Goal: Information Seeking & Learning: Learn about a topic

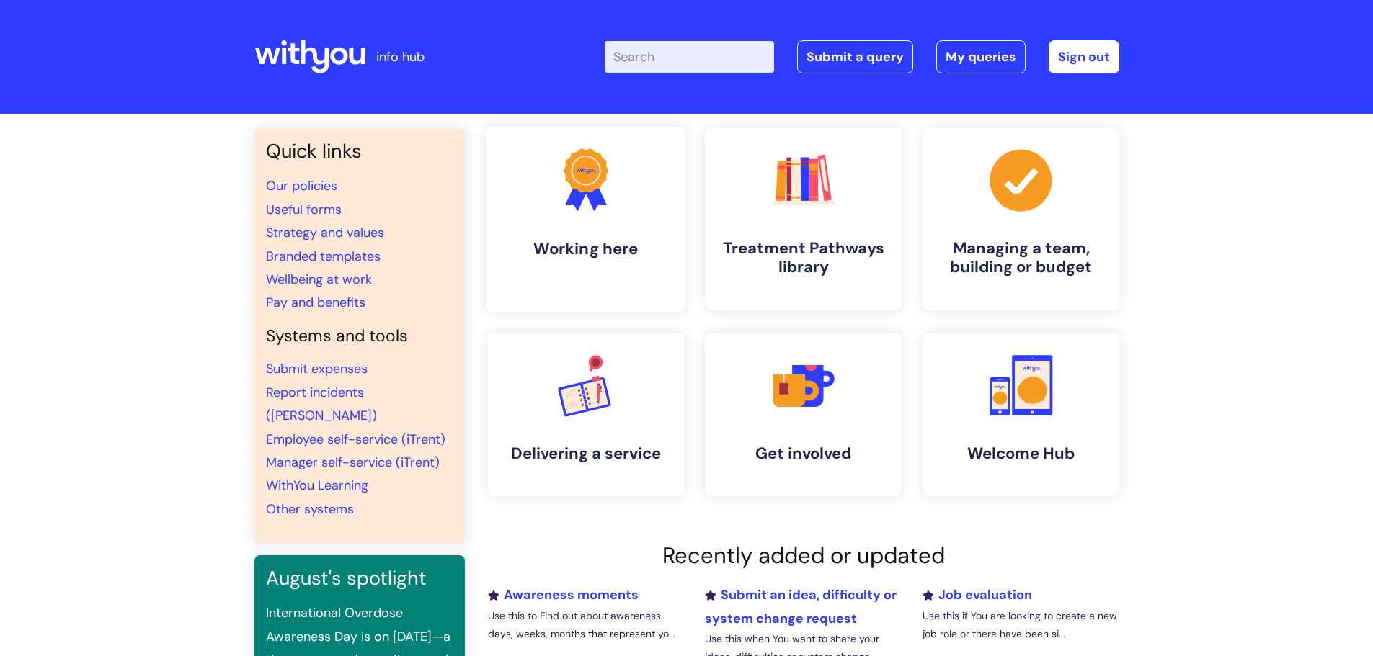
click at [527, 250] on h4 "Working here" at bounding box center [586, 248] width 176 height 19
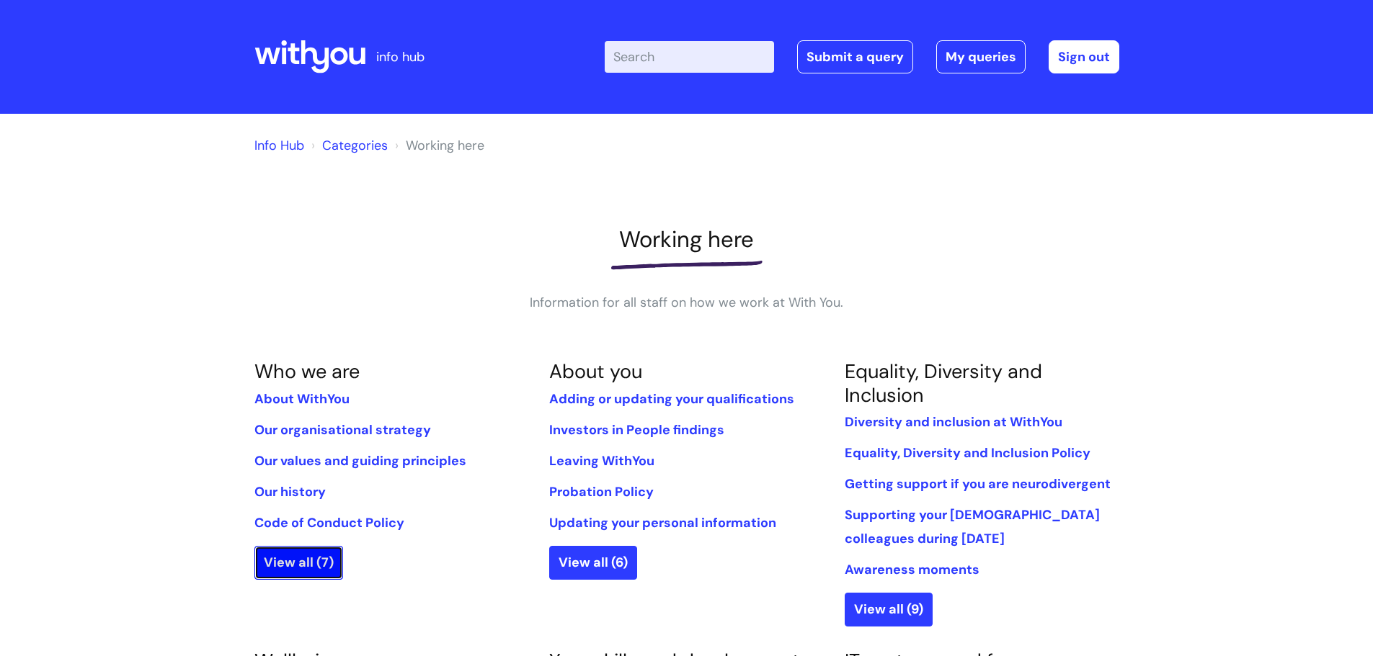
click at [302, 558] on link "View all (7)" at bounding box center [298, 562] width 89 height 33
click at [308, 552] on link "View all (7)" at bounding box center [298, 562] width 89 height 33
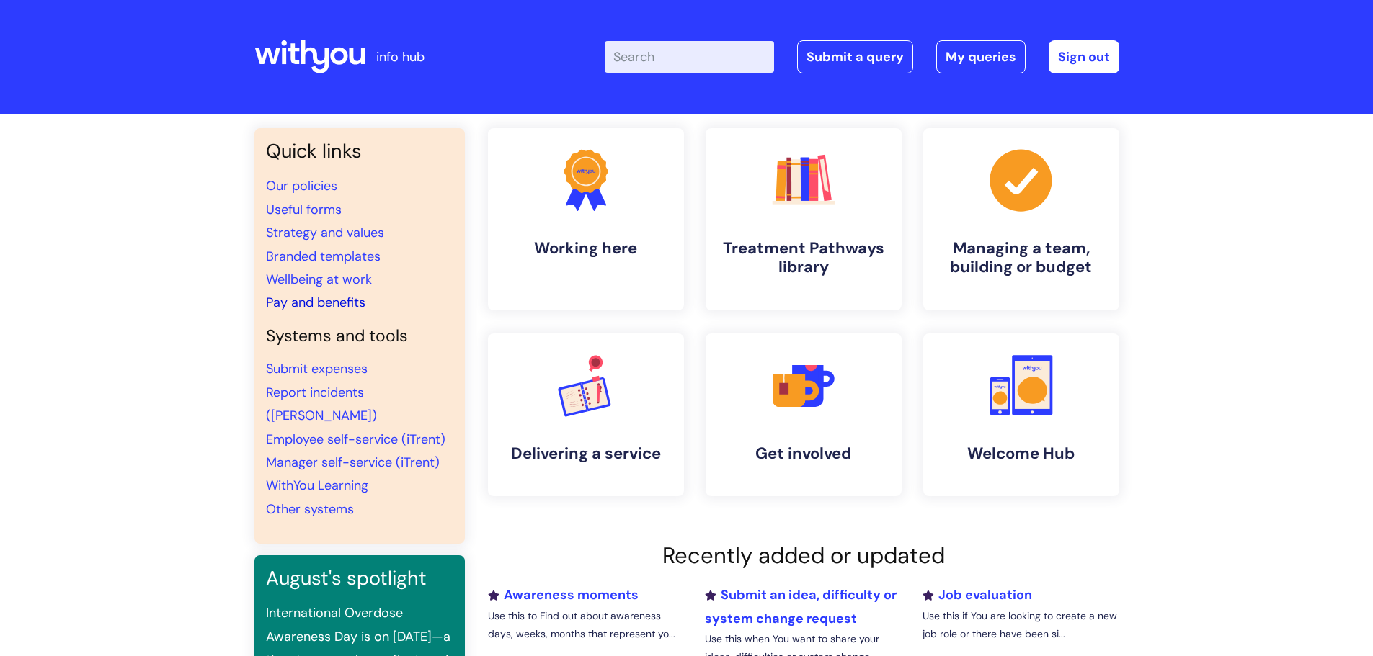
click at [324, 301] on link "Pay and benefits" at bounding box center [315, 302] width 99 height 17
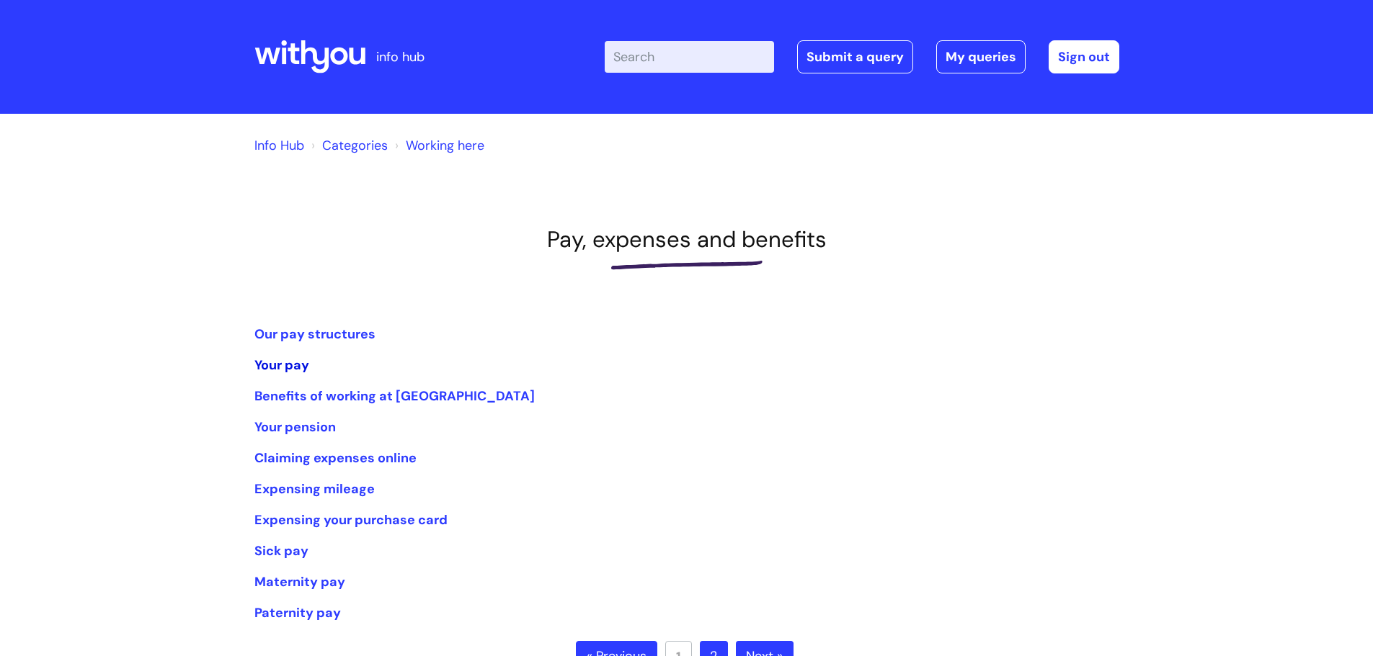
click at [290, 370] on link "Your pay" at bounding box center [281, 365] width 55 height 17
click at [308, 326] on link "Our pay structures" at bounding box center [314, 334] width 121 height 17
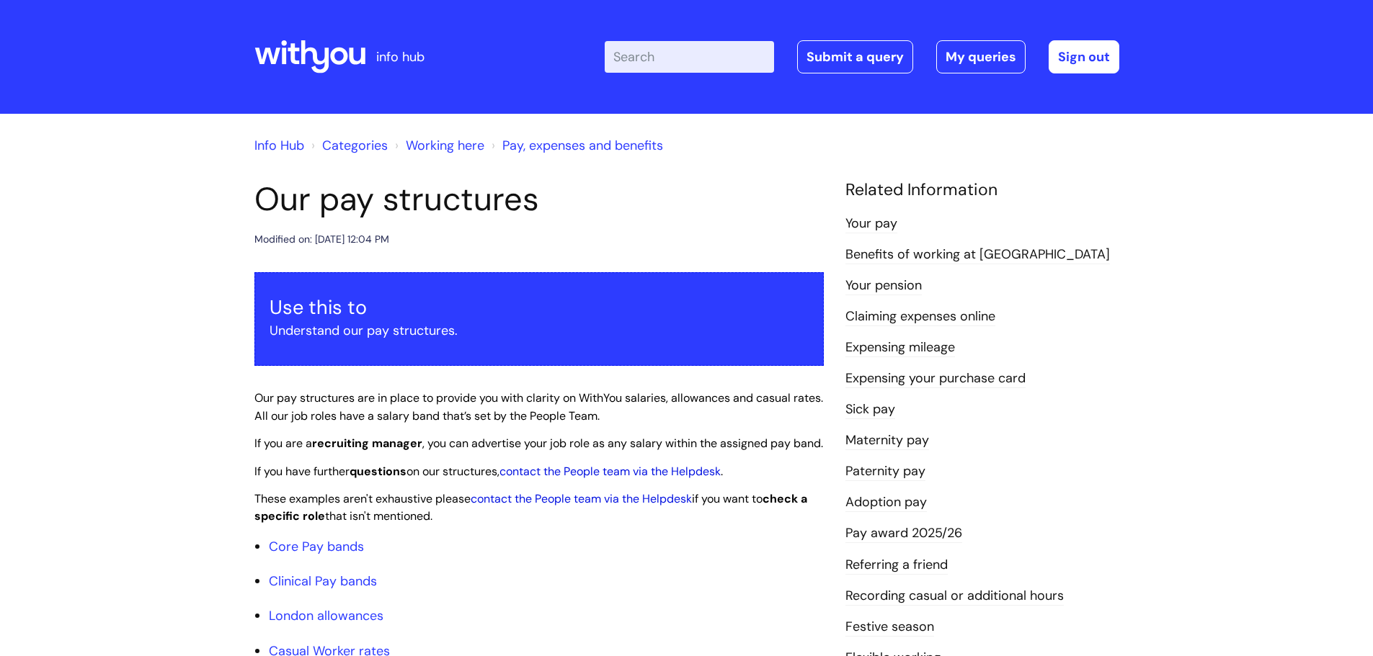
scroll to position [360, 0]
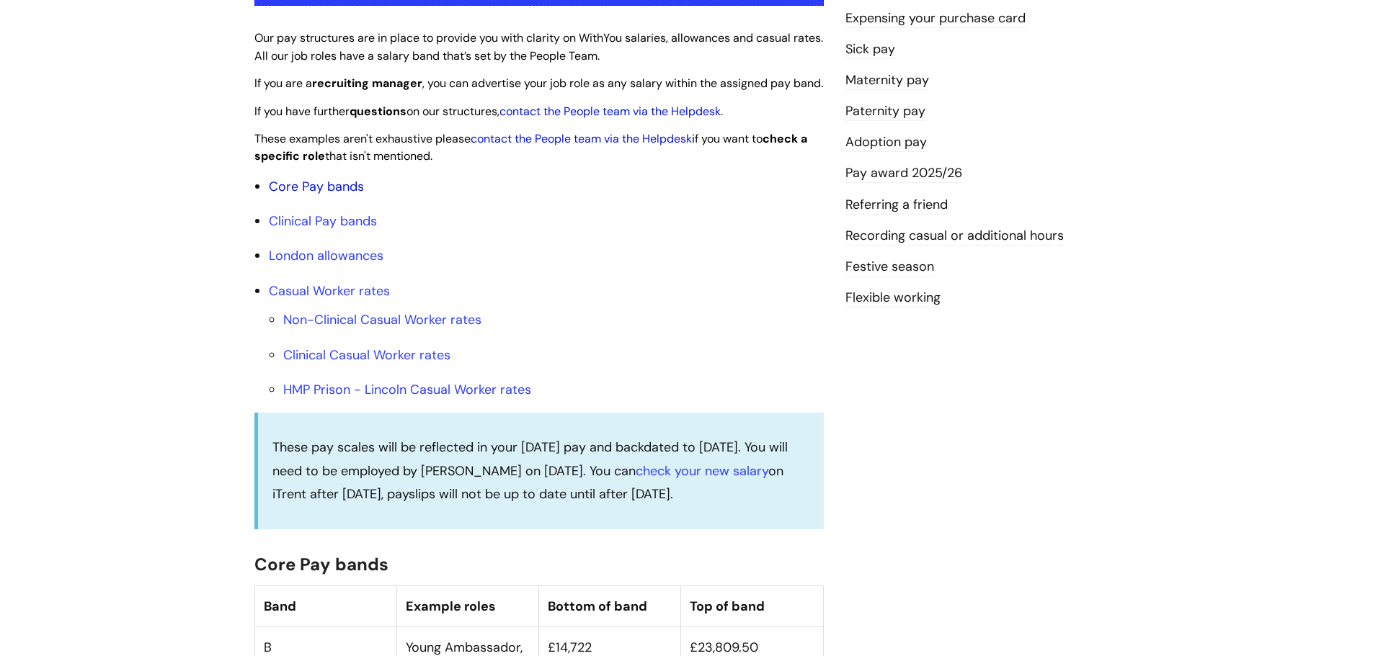
click at [289, 195] on link "Core Pay bands" at bounding box center [316, 186] width 95 height 17
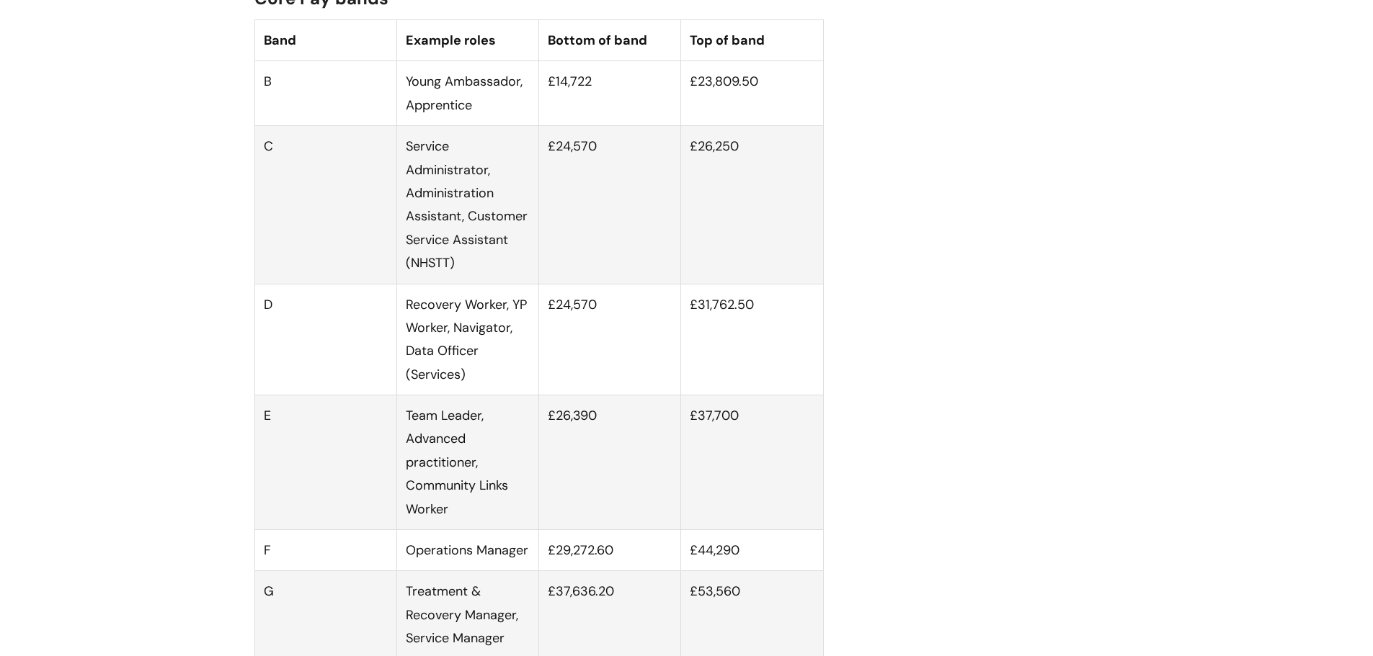
scroll to position [1009, 0]
